Goal: Information Seeking & Learning: Learn about a topic

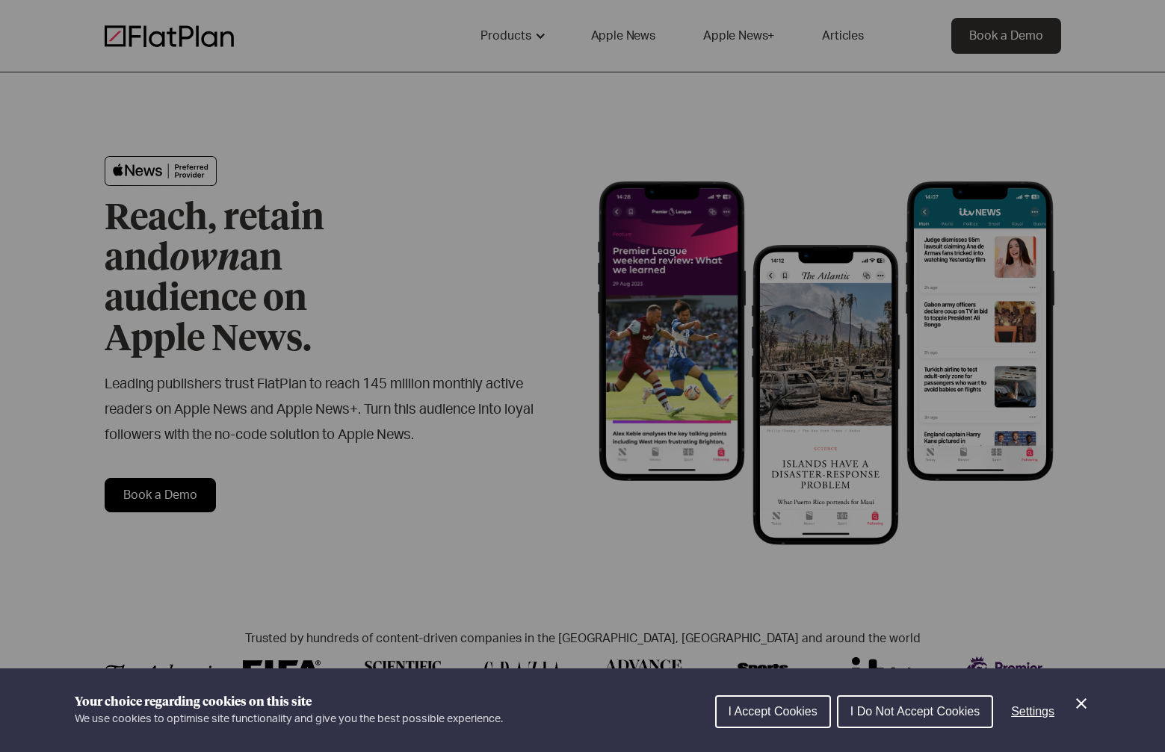
click at [1080, 701] on icon "Close Cookie Control" at bounding box center [1081, 704] width 18 height 18
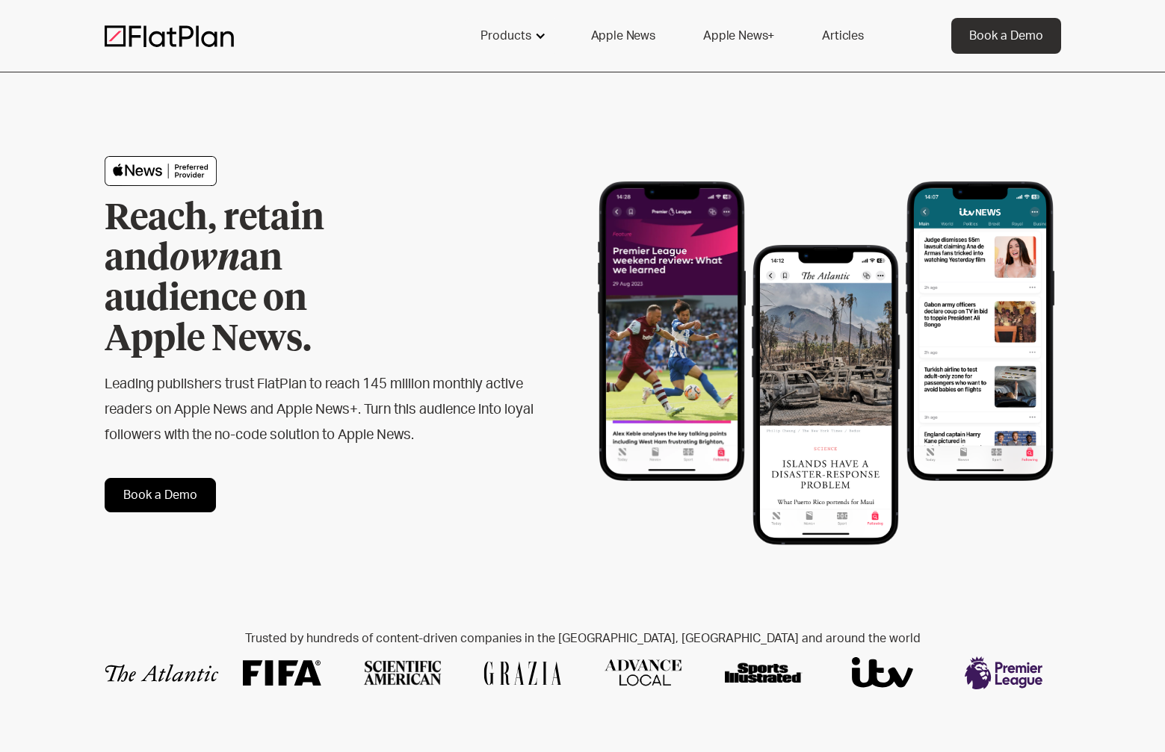
click at [540, 33] on div at bounding box center [540, 36] width 12 height 12
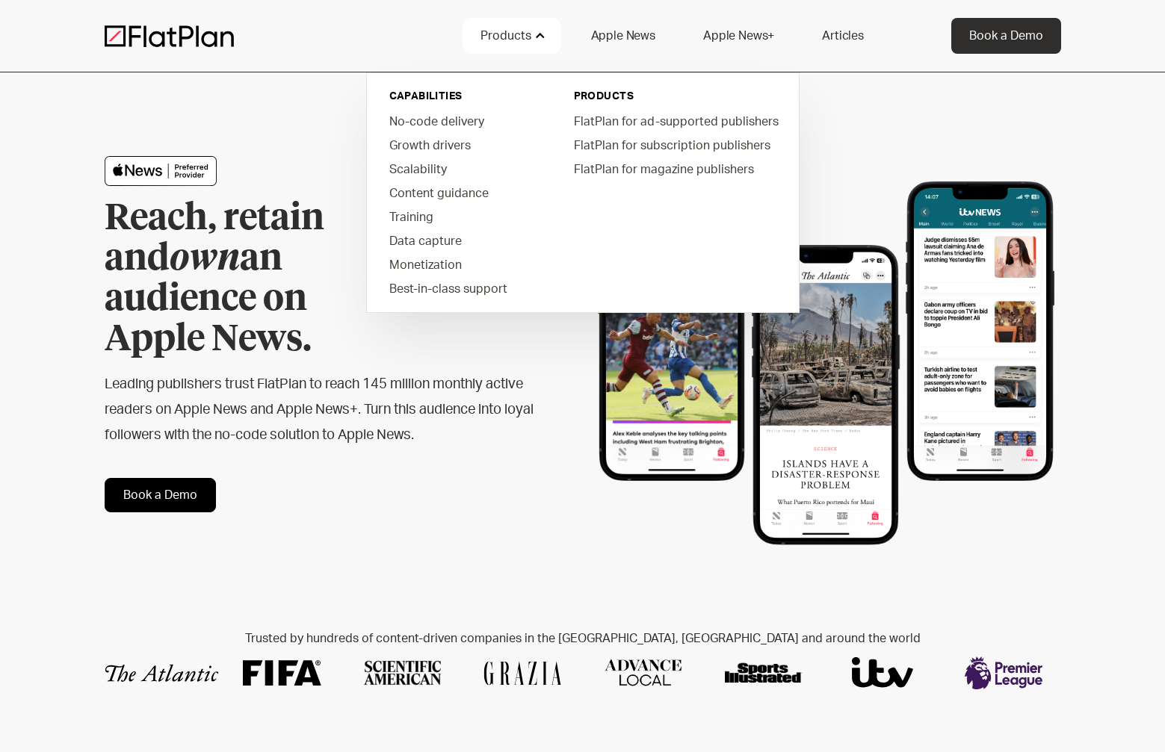
click at [540, 33] on div at bounding box center [540, 36] width 12 height 12
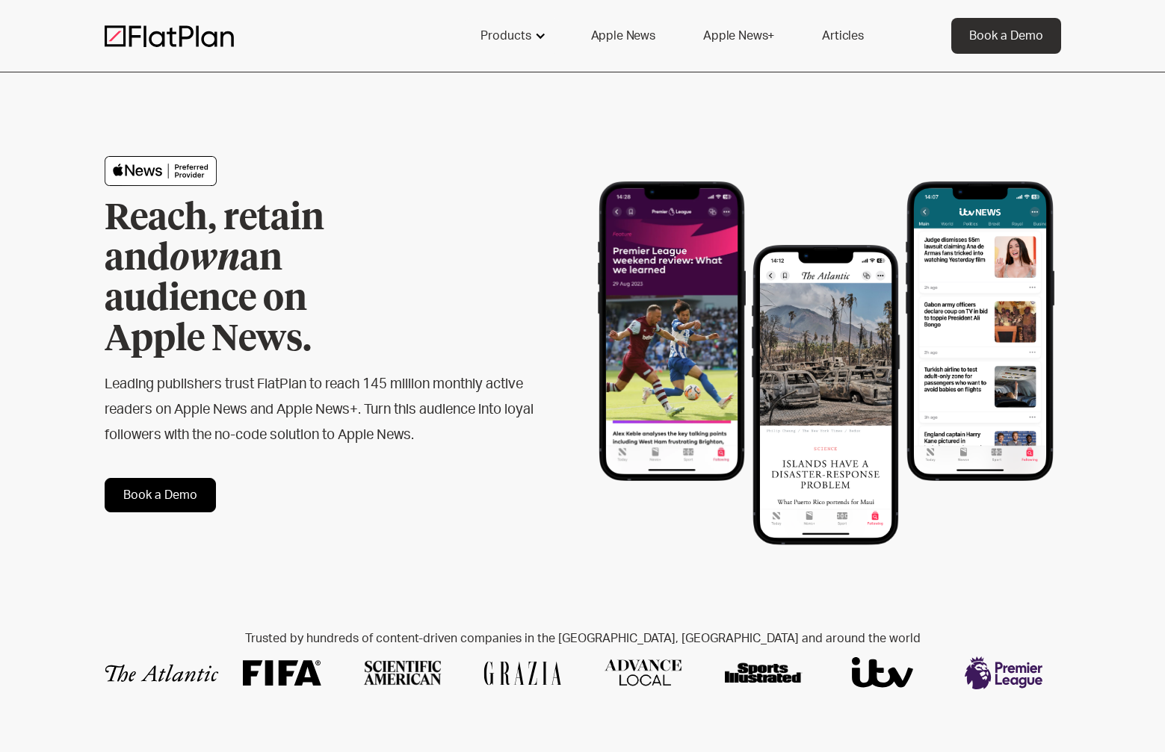
click at [531, 41] on div "Products" at bounding box center [505, 36] width 51 height 18
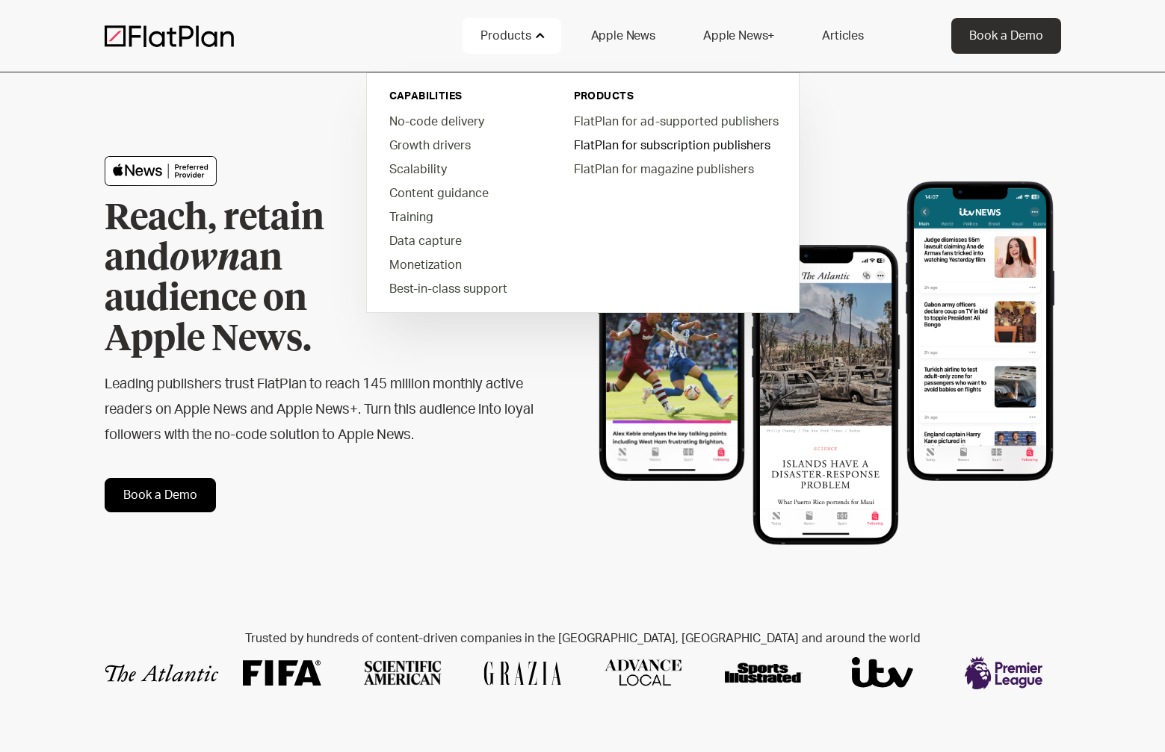
click at [690, 143] on link "FlatPlan for subscription publishers" at bounding box center [675, 145] width 226 height 24
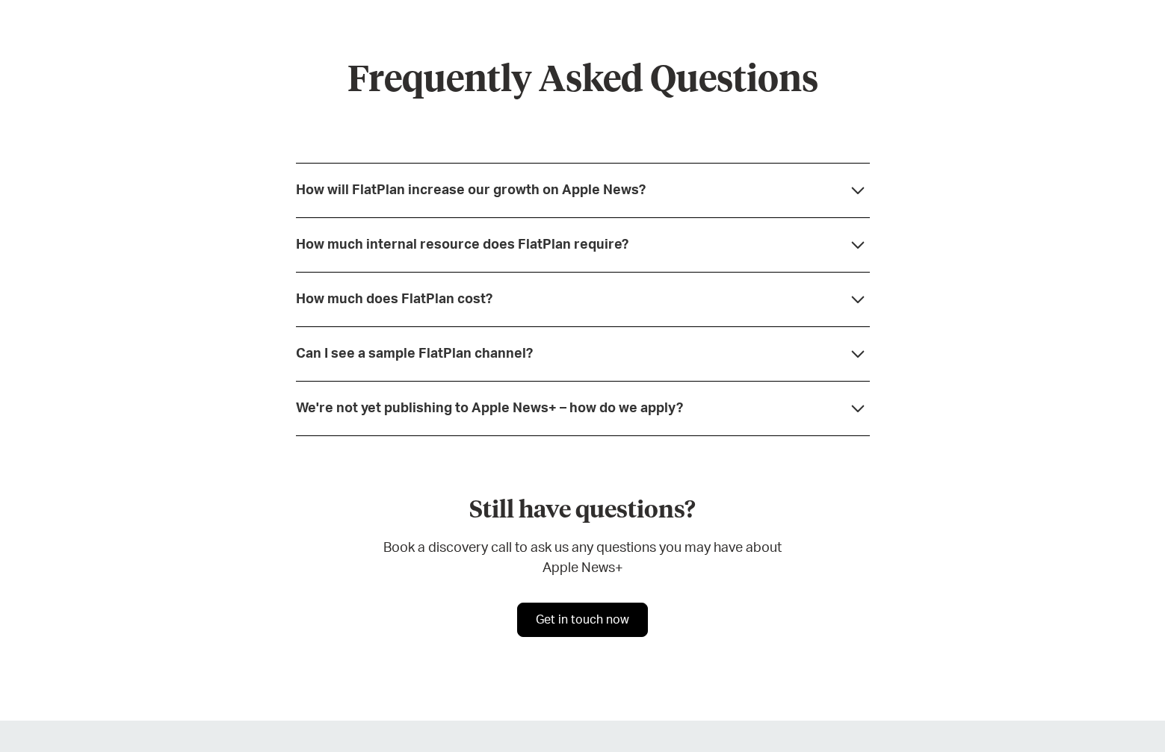
scroll to position [5830, 0]
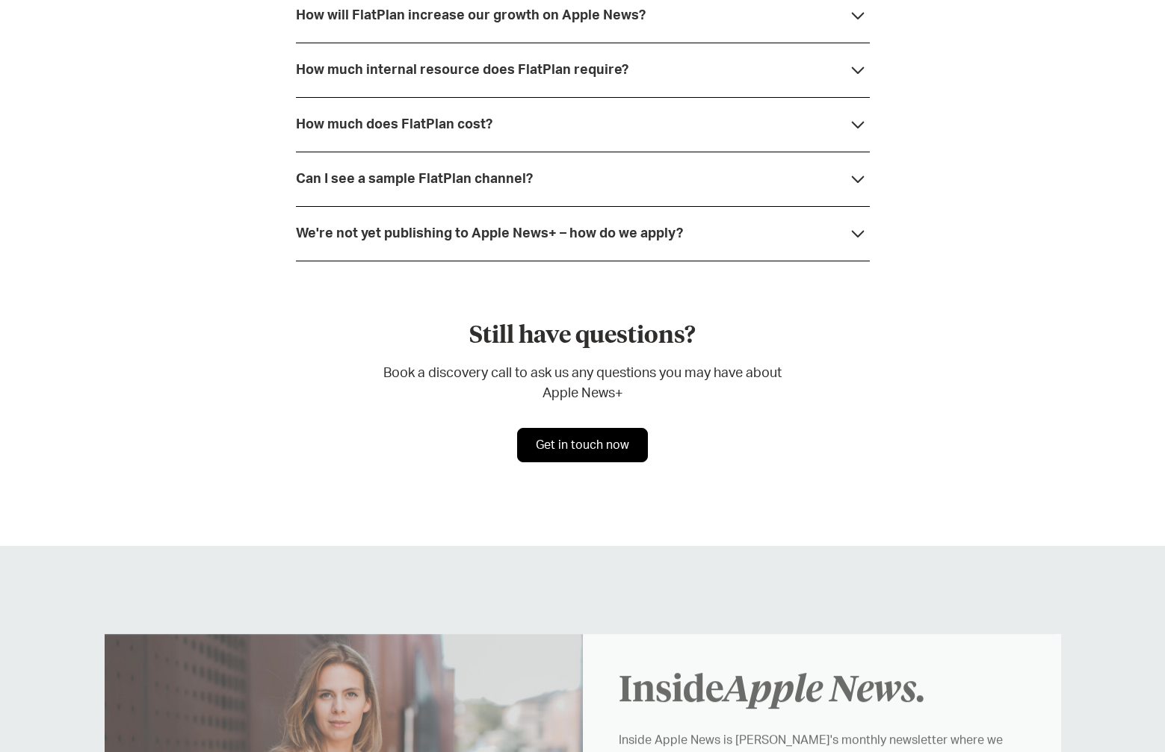
click at [663, 226] on div "We're not yet publishing to Apple News+ – how do we apply?" at bounding box center [489, 233] width 387 height 15
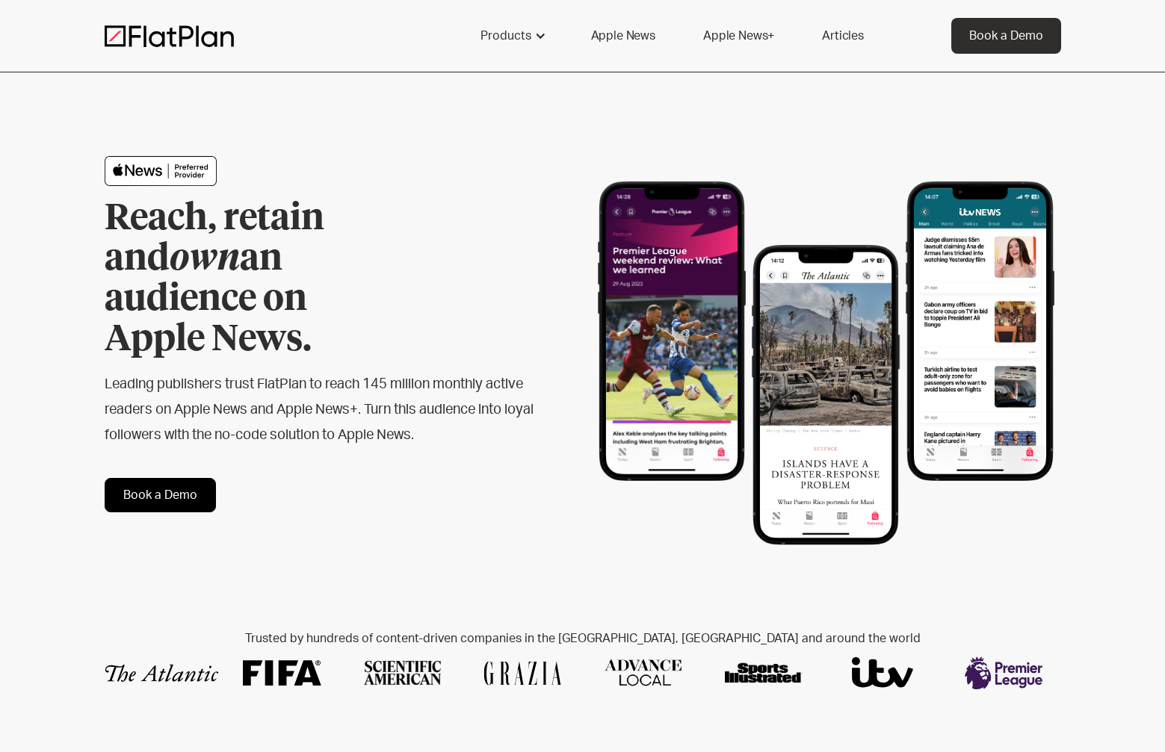
click at [755, 40] on link "Apple News+" at bounding box center [738, 36] width 107 height 36
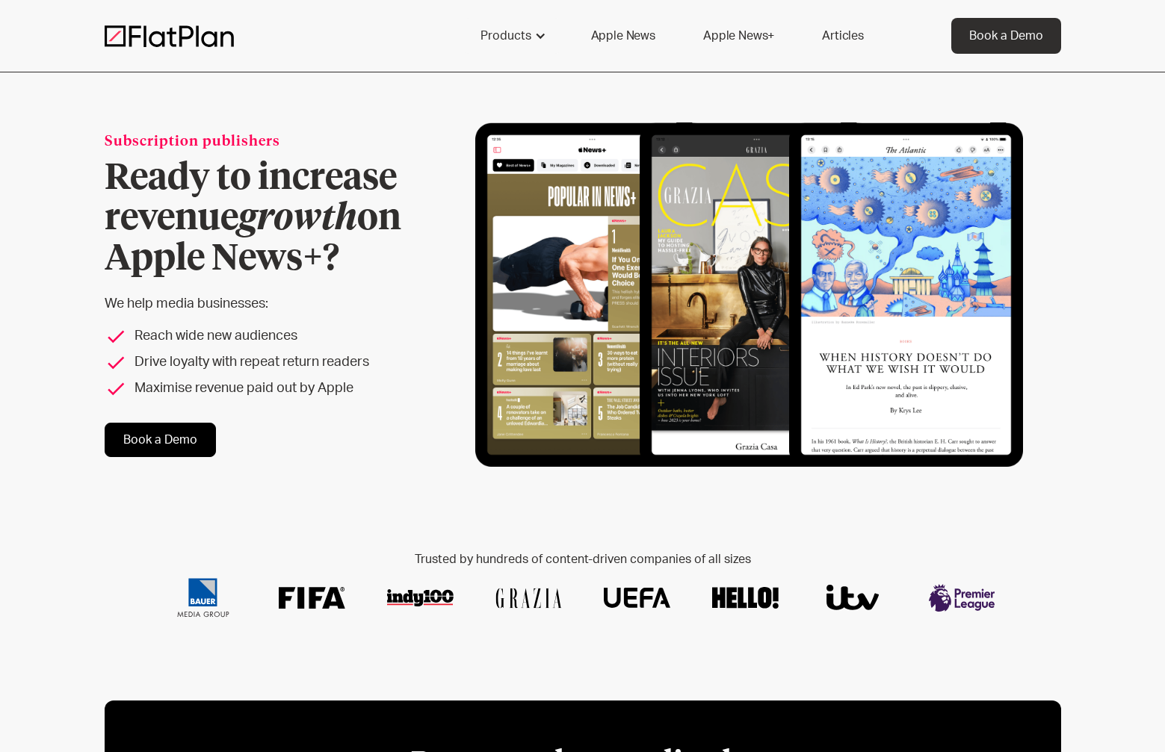
click at [629, 40] on link "Apple News" at bounding box center [623, 36] width 100 height 36
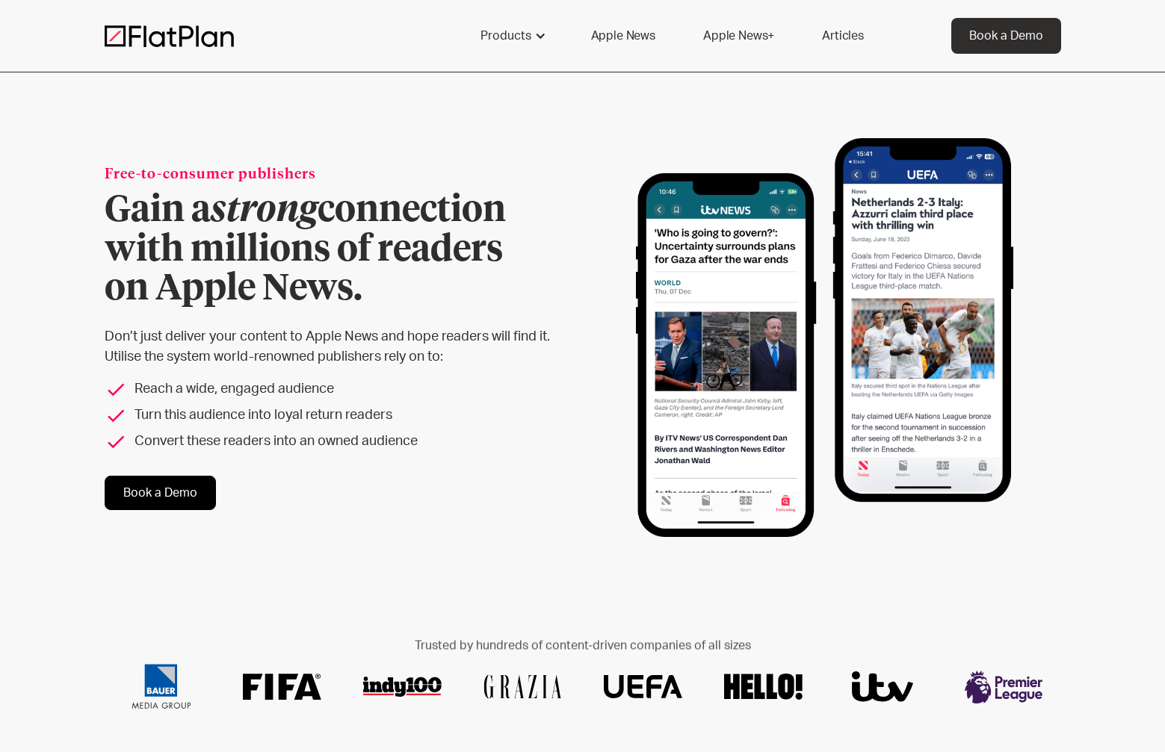
click at [718, 42] on link "Apple News+" at bounding box center [738, 36] width 107 height 36
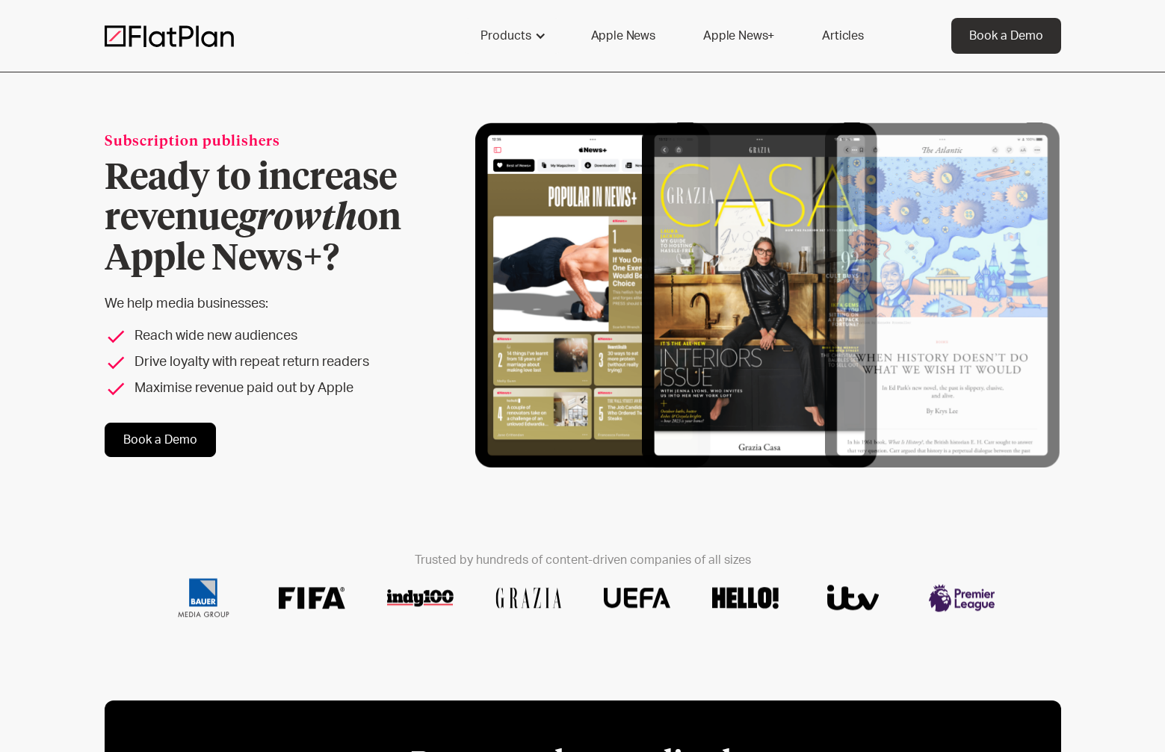
click at [828, 40] on link "Articles" at bounding box center [843, 36] width 78 height 36
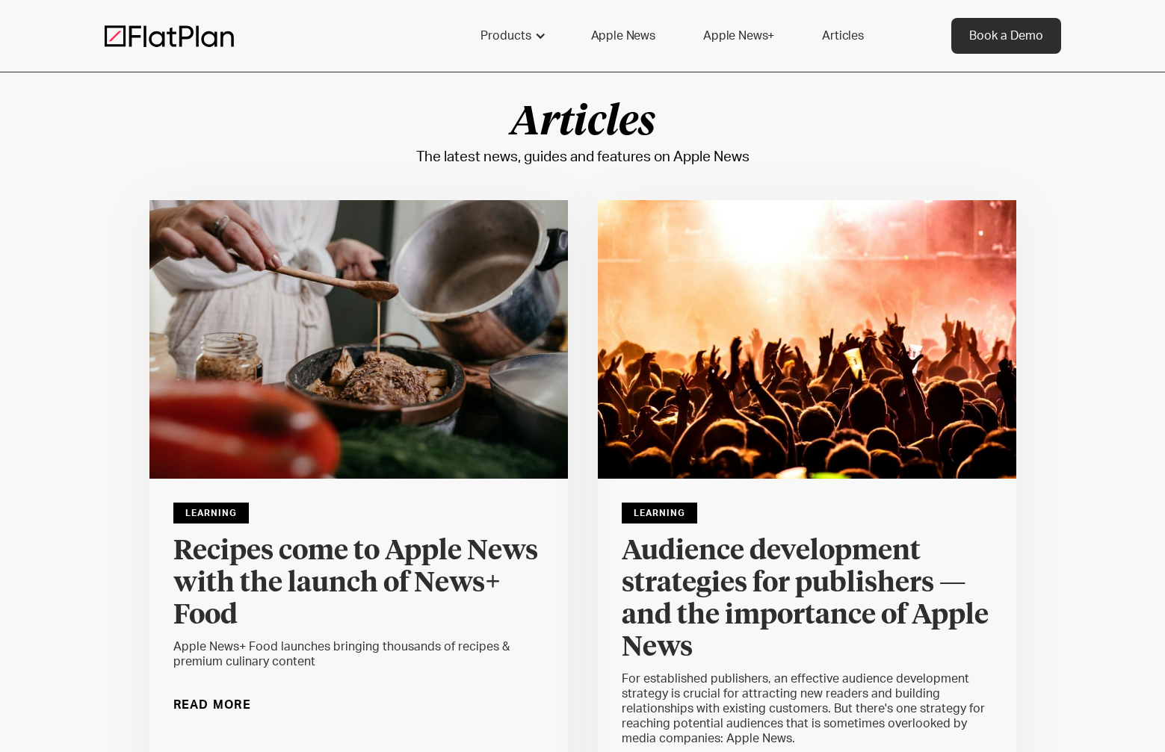
click at [755, 40] on link "Apple News+" at bounding box center [738, 36] width 107 height 36
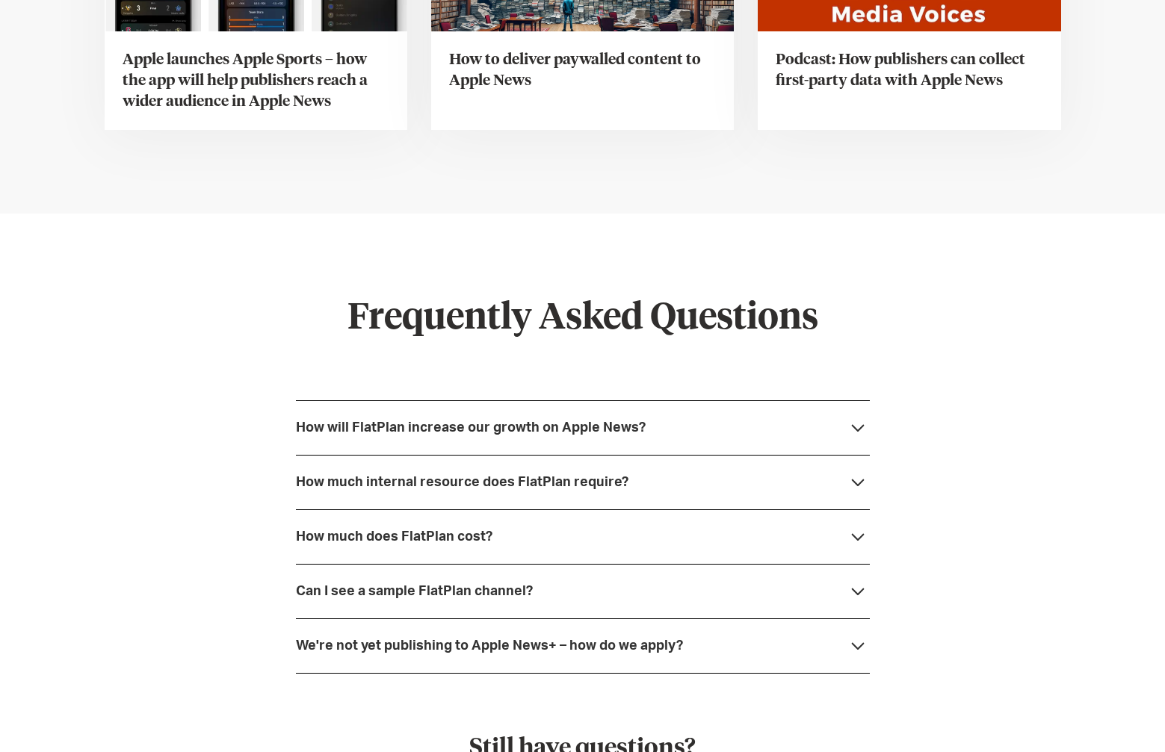
scroll to position [5420, 0]
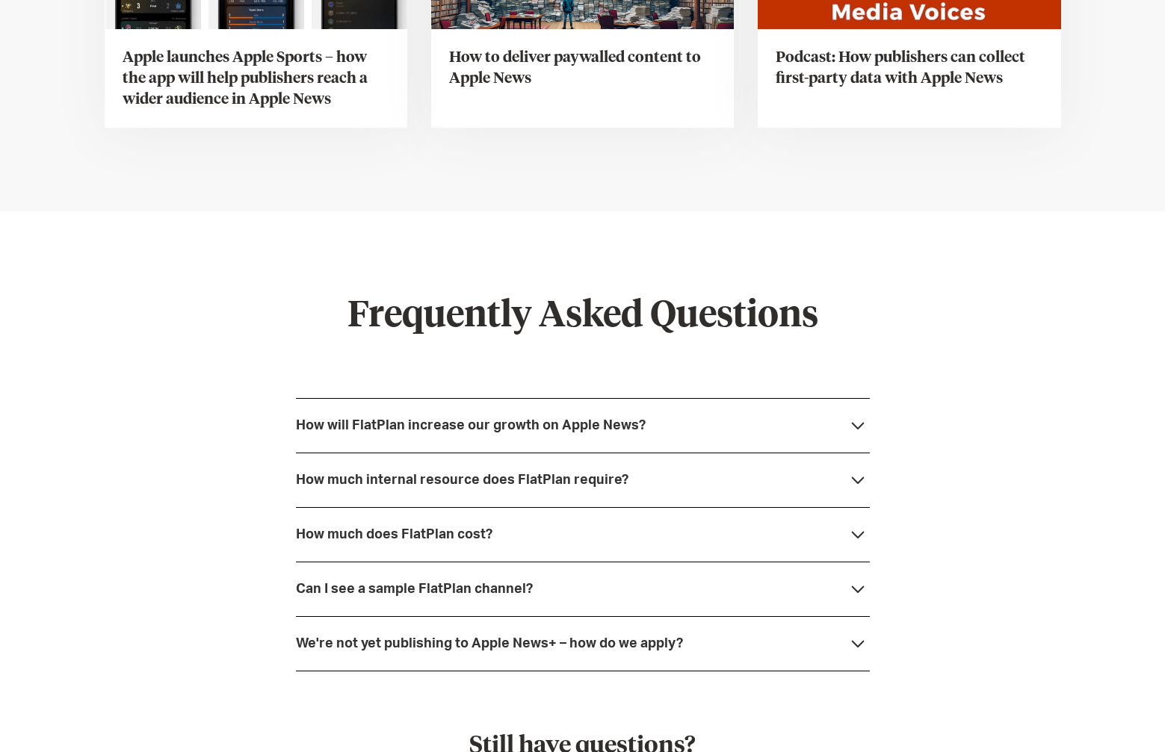
click at [851, 70] on div "Podcast: How publishers can collect first-party data with Apple News" at bounding box center [909, 78] width 303 height 99
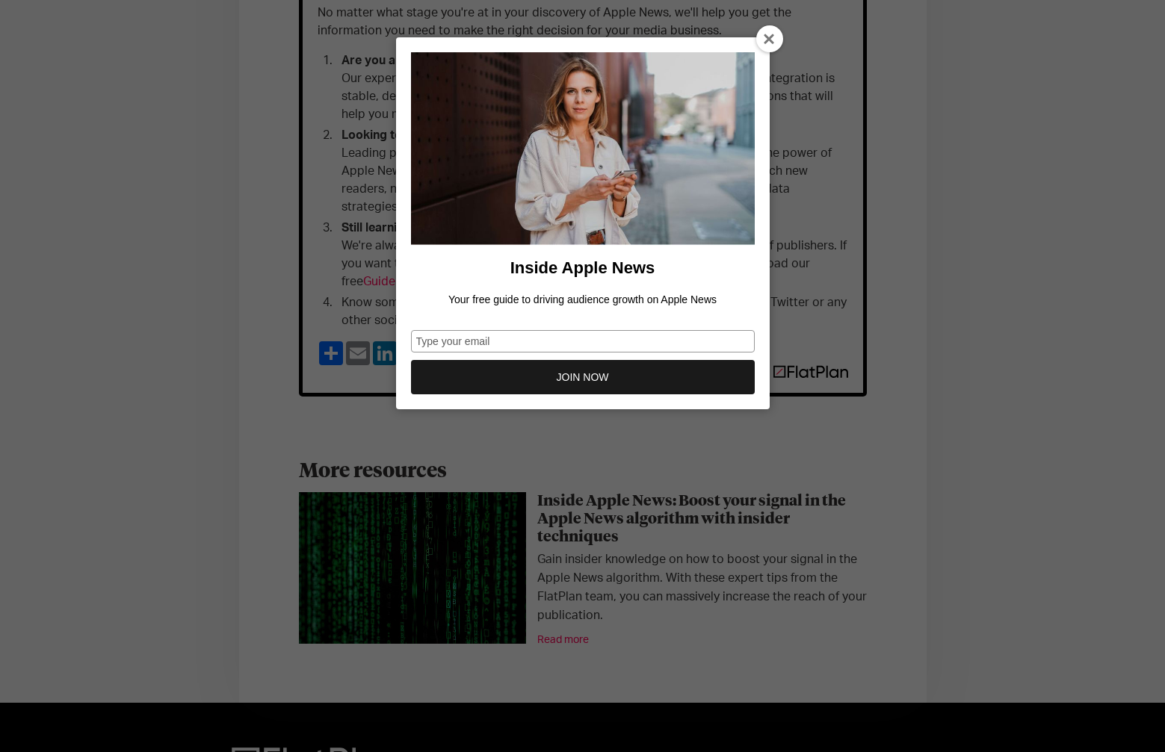
scroll to position [1320, 0]
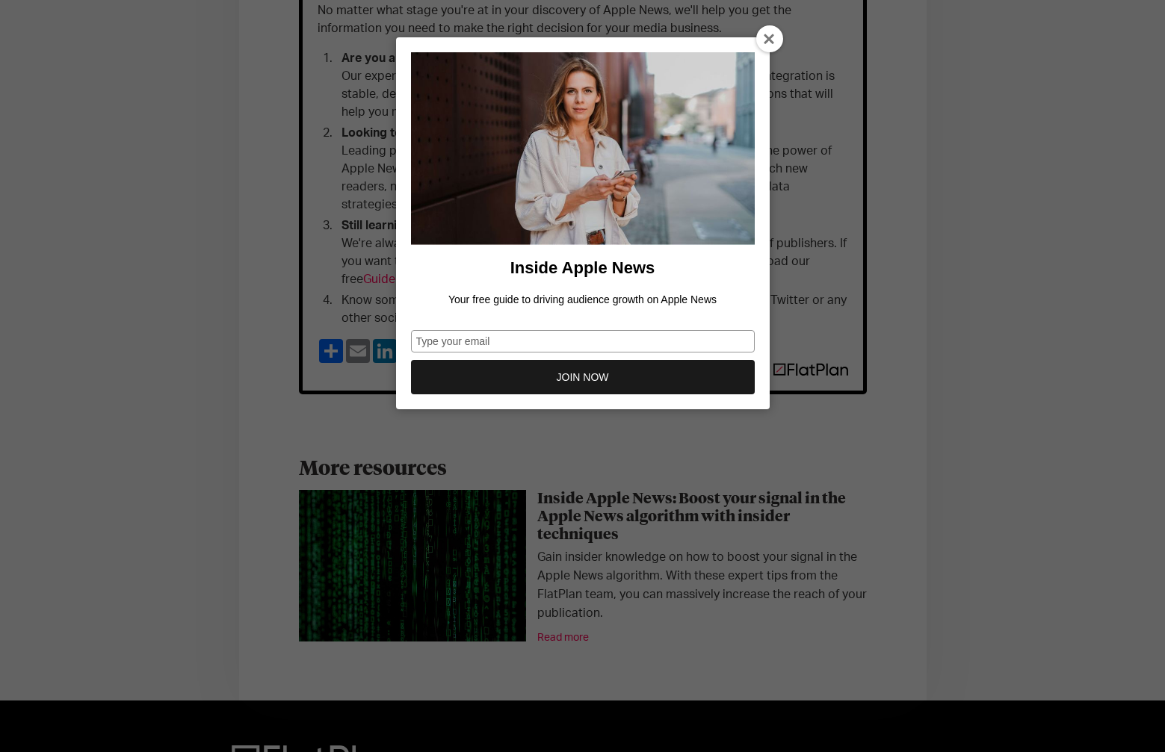
click at [756, 50] on form "Inside Apple News Your free guide to driving audience growth on Apple News Type…" at bounding box center [583, 223] width 374 height 372
click at [766, 47] on div at bounding box center [769, 38] width 27 height 27
